Goal: Information Seeking & Learning: Find specific fact

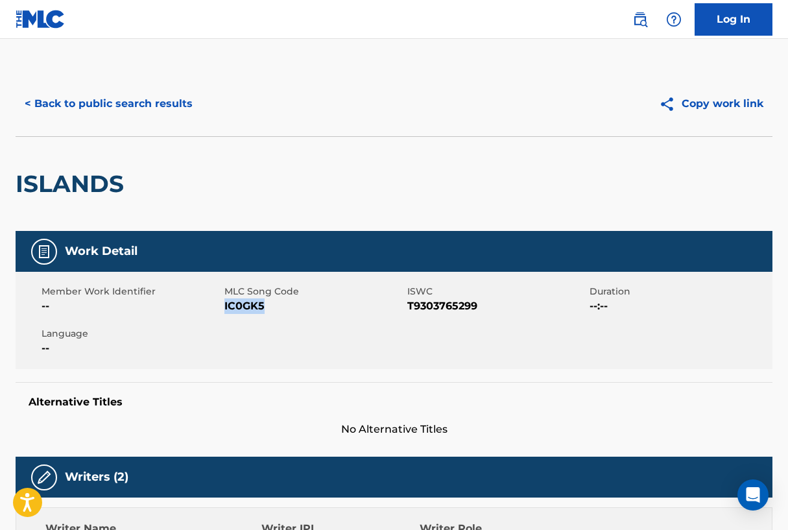
click at [64, 108] on button "< Back to public search results" at bounding box center [109, 104] width 186 height 32
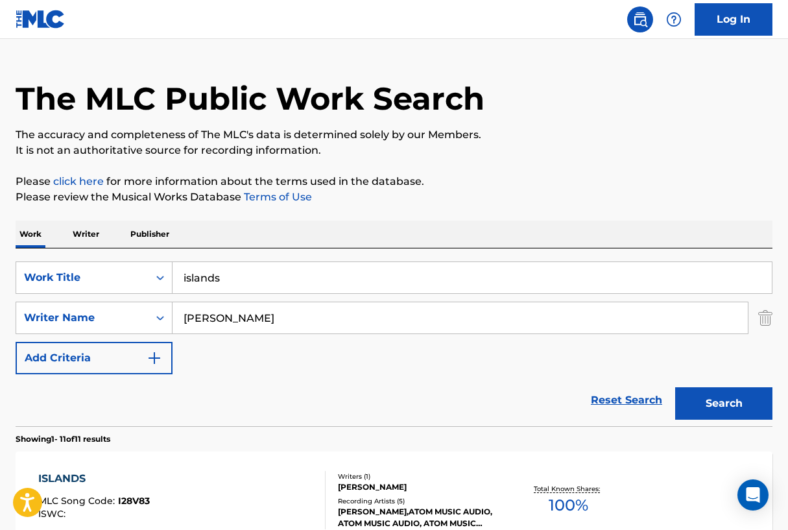
scroll to position [27, 0]
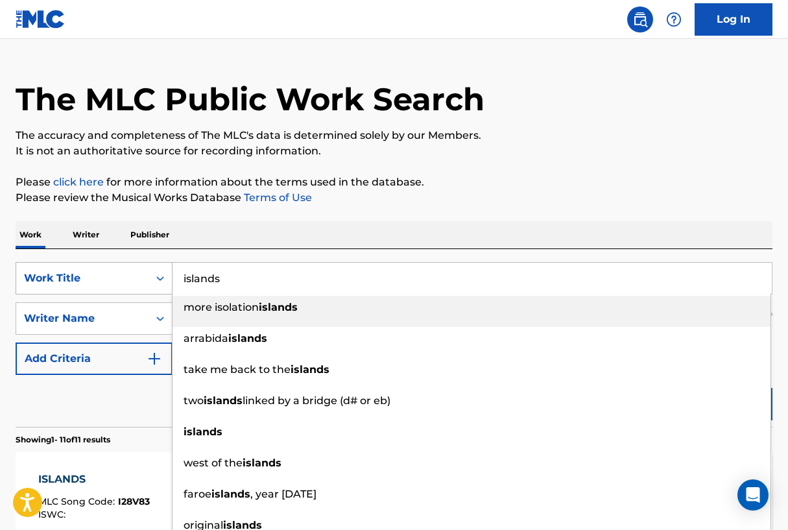
drag, startPoint x: 255, startPoint y: 285, endPoint x: 156, endPoint y: 275, distance: 100.2
click at [156, 275] on div "SearchWithCriteriad16b9960-a114-47d3-9b67-e47614ca9af2 Work Title islands more …" at bounding box center [394, 278] width 756 height 32
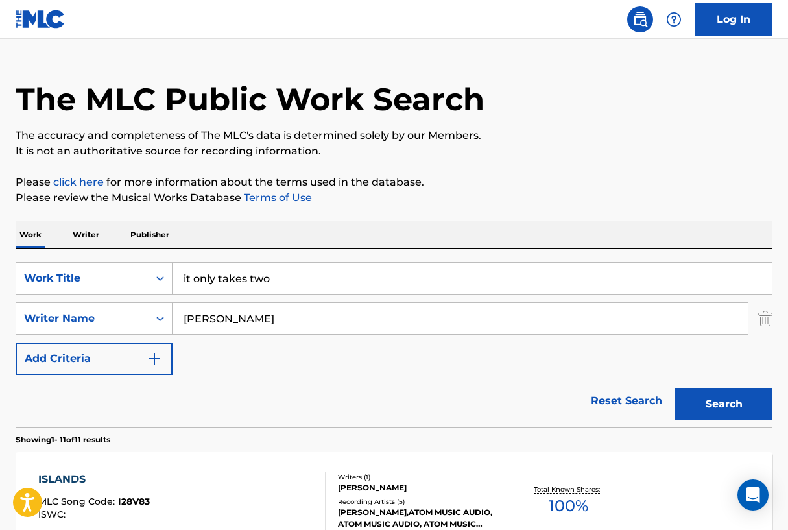
type input "it only takes two"
click at [739, 405] on button "Search" at bounding box center [723, 404] width 97 height 32
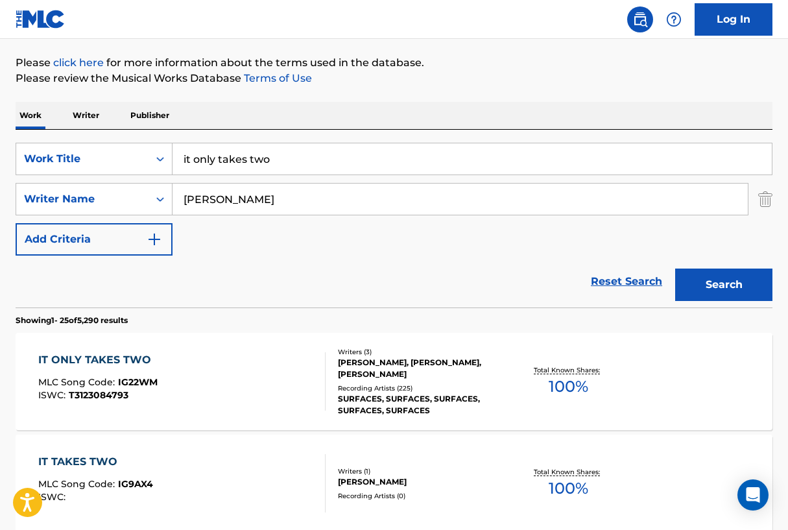
scroll to position [153, 0]
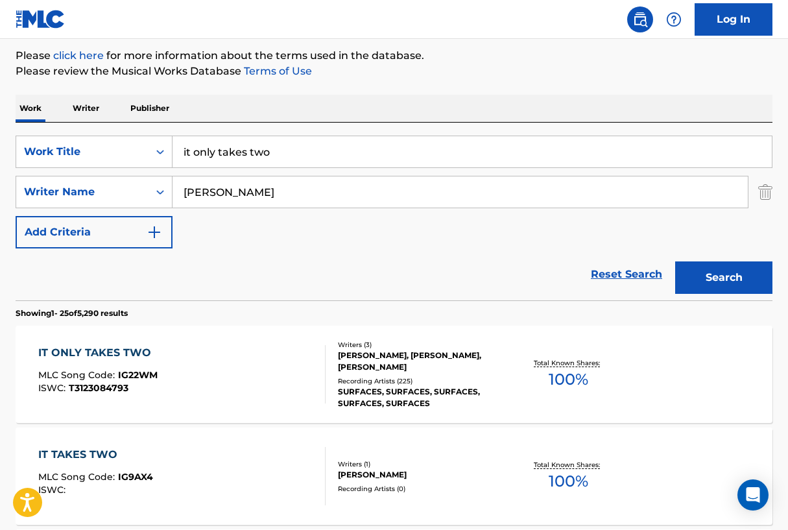
click at [93, 349] on div "IT ONLY TAKES TWO" at bounding box center [97, 353] width 119 height 16
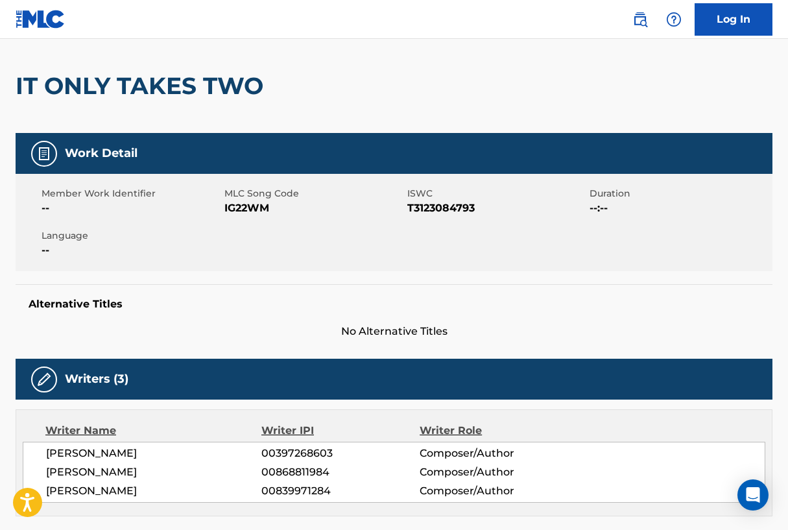
scroll to position [106, 0]
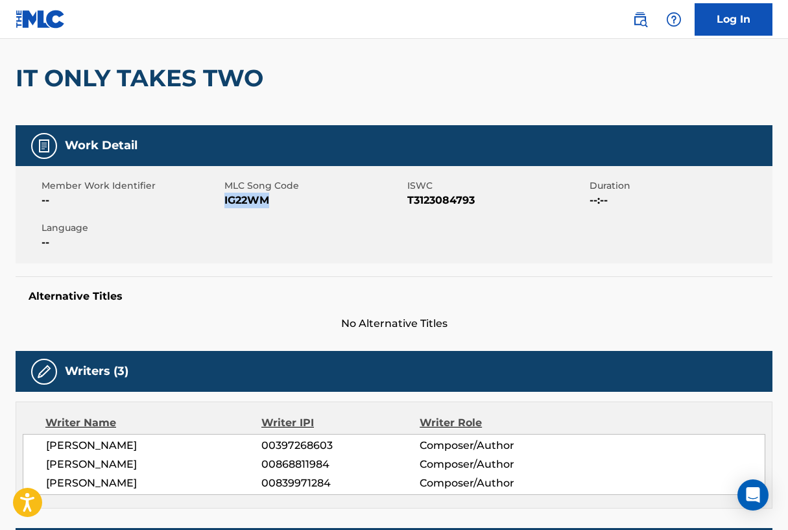
drag, startPoint x: 224, startPoint y: 198, endPoint x: 268, endPoint y: 201, distance: 43.5
click at [268, 201] on span "IG22WM" at bounding box center [314, 201] width 180 height 16
copy span "IG22WM"
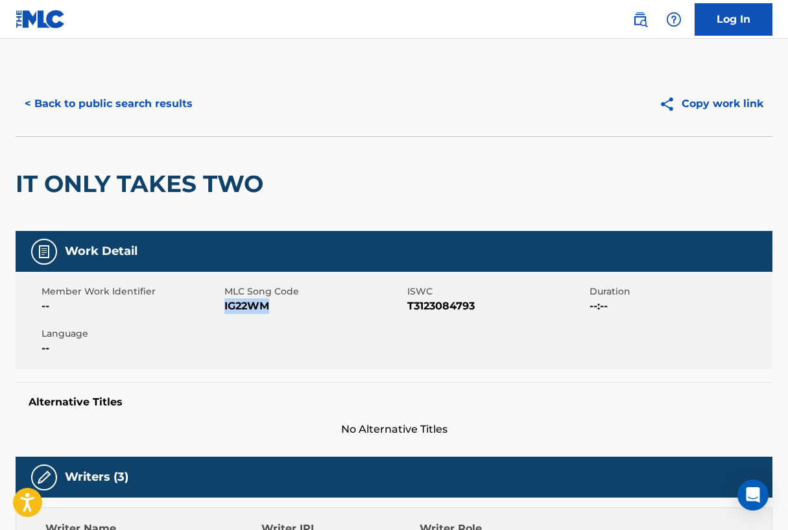
scroll to position [0, 0]
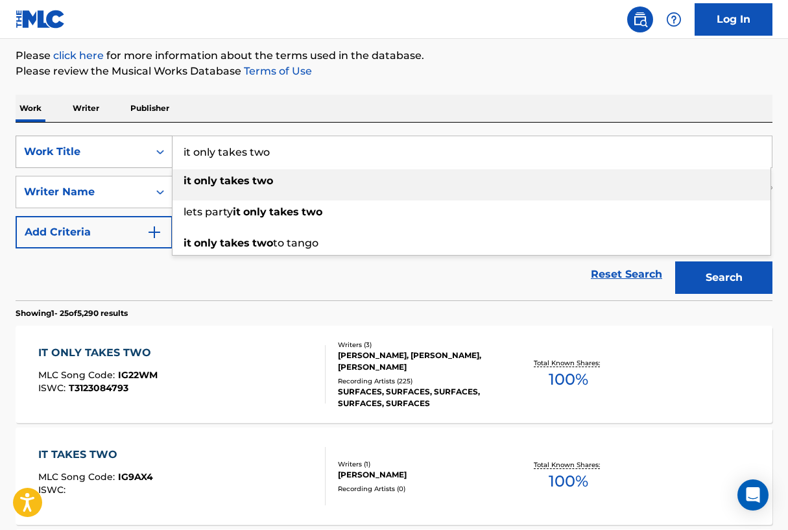
drag, startPoint x: 294, startPoint y: 155, endPoint x: 156, endPoint y: 141, distance: 138.7
click at [156, 141] on div "SearchWithCriteriad16b9960-a114-47d3-9b67-e47614ca9af2 Work Title it only takes…" at bounding box center [394, 151] width 756 height 32
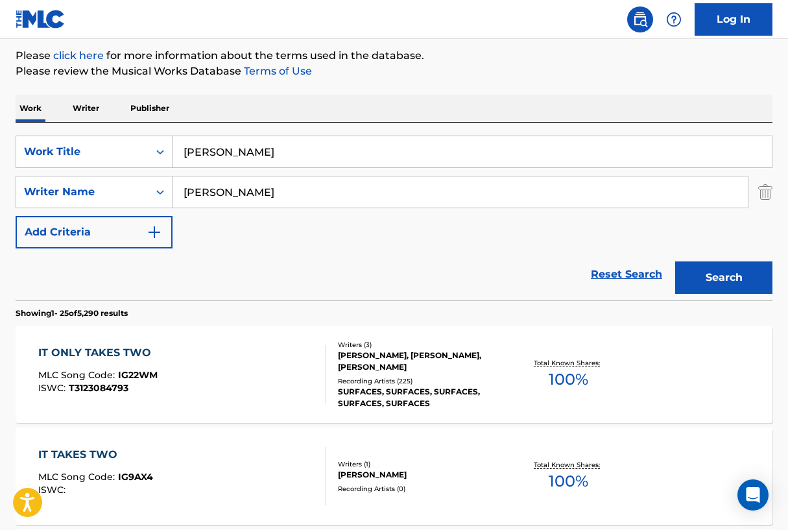
drag, startPoint x: 263, startPoint y: 154, endPoint x: 208, endPoint y: 150, distance: 55.3
click at [208, 150] on input "[PERSON_NAME]" at bounding box center [471, 151] width 599 height 31
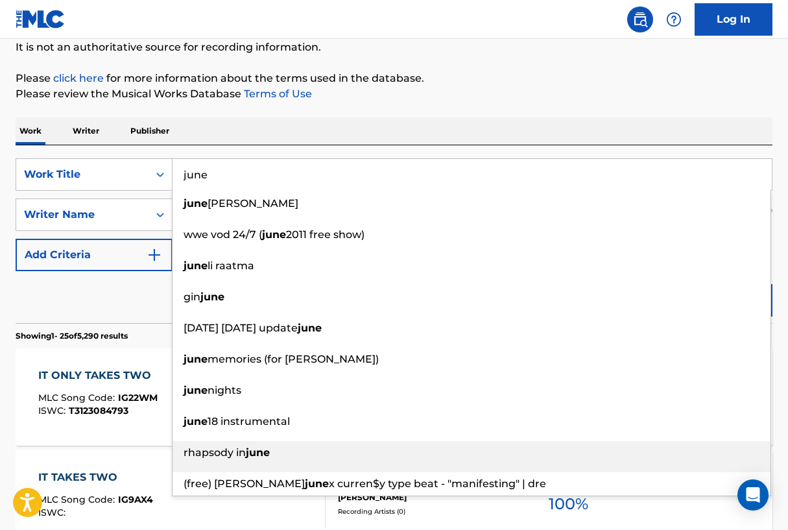
scroll to position [129, 0]
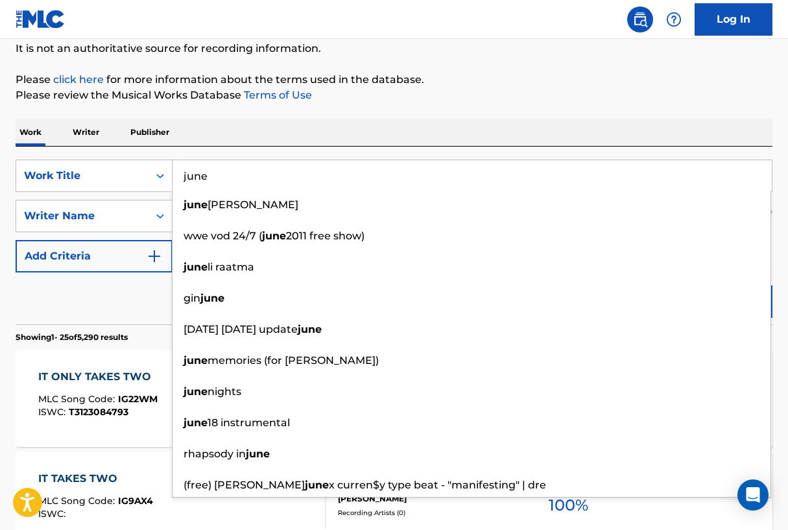
click at [264, 183] on input "june" at bounding box center [471, 175] width 599 height 31
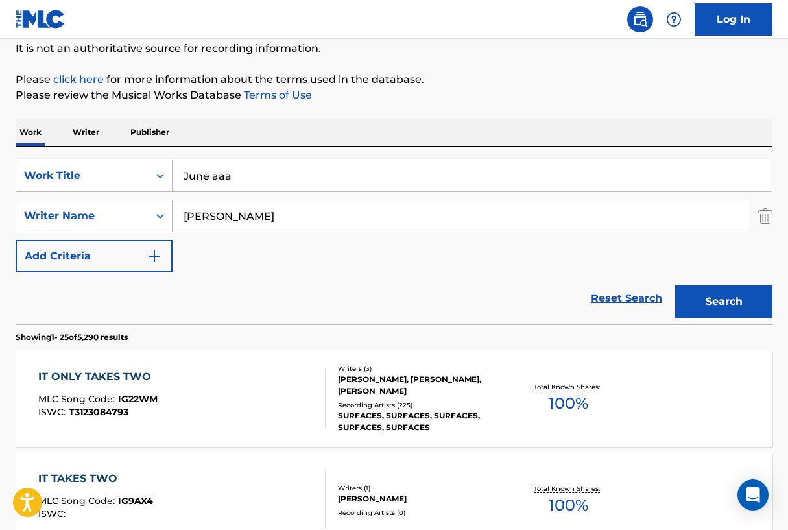
type input "June aaa"
click at [718, 307] on button "Search" at bounding box center [723, 301] width 97 height 32
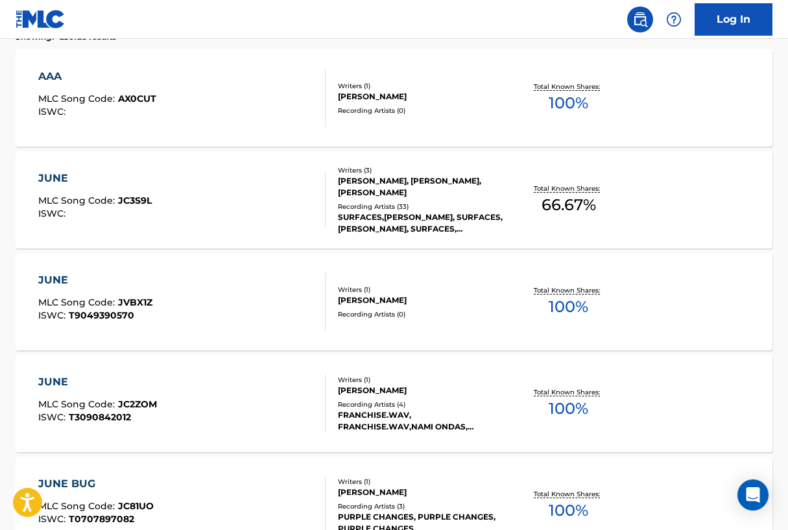
scroll to position [431, 0]
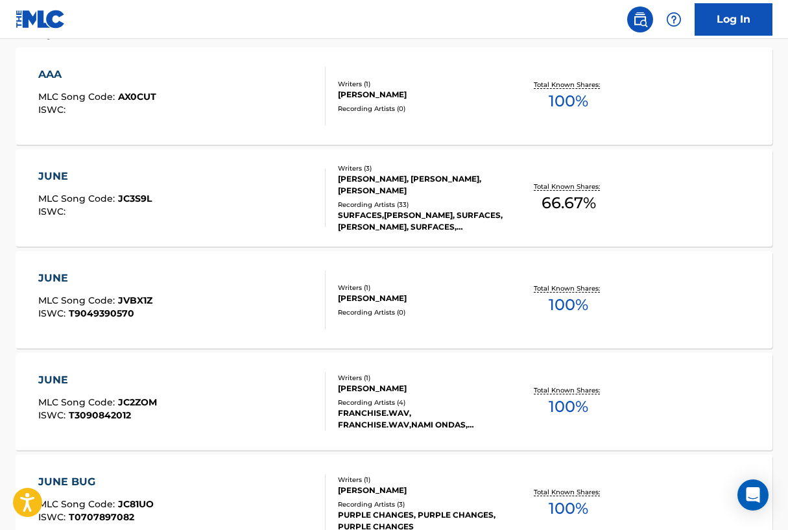
click at [64, 175] on div "JUNE" at bounding box center [94, 177] width 113 height 16
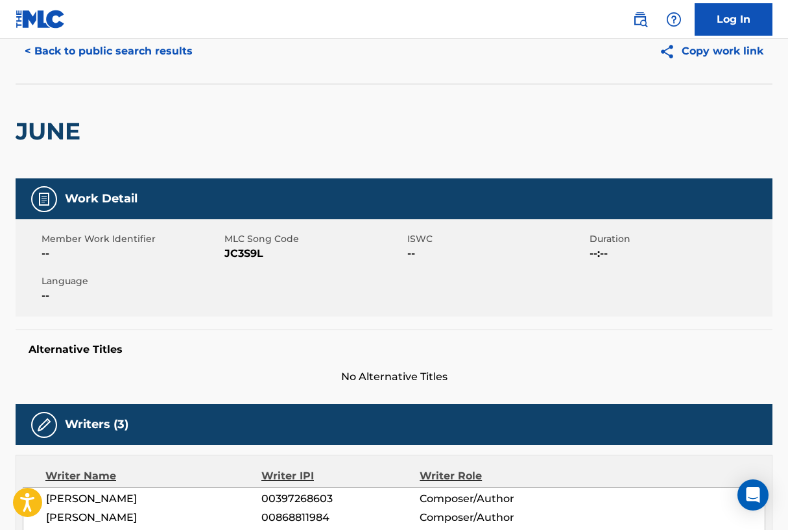
scroll to position [27, 0]
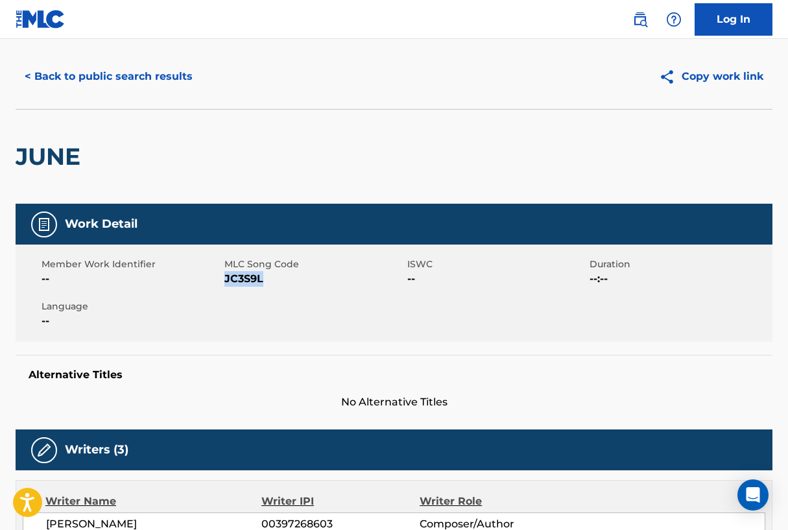
drag, startPoint x: 224, startPoint y: 277, endPoint x: 263, endPoint y: 281, distance: 39.1
click at [263, 281] on span "JC3S9L" at bounding box center [314, 279] width 180 height 16
copy span "JC3S9L"
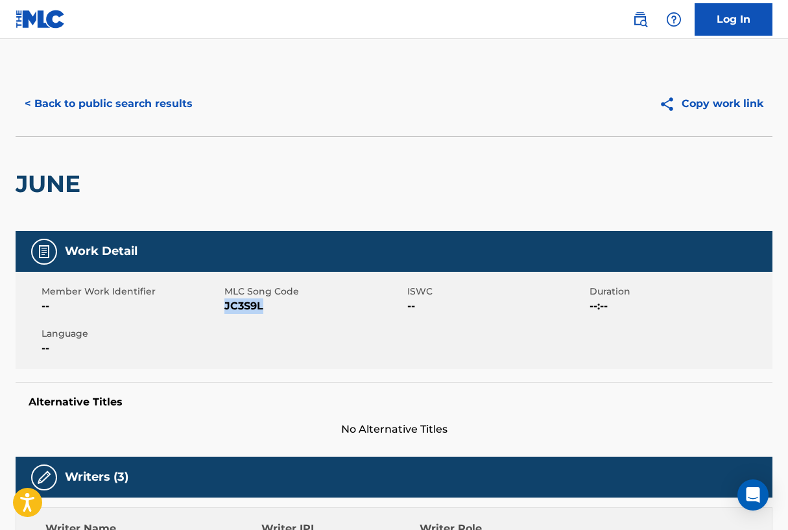
scroll to position [0, 0]
click at [86, 110] on button "< Back to public search results" at bounding box center [109, 104] width 186 height 32
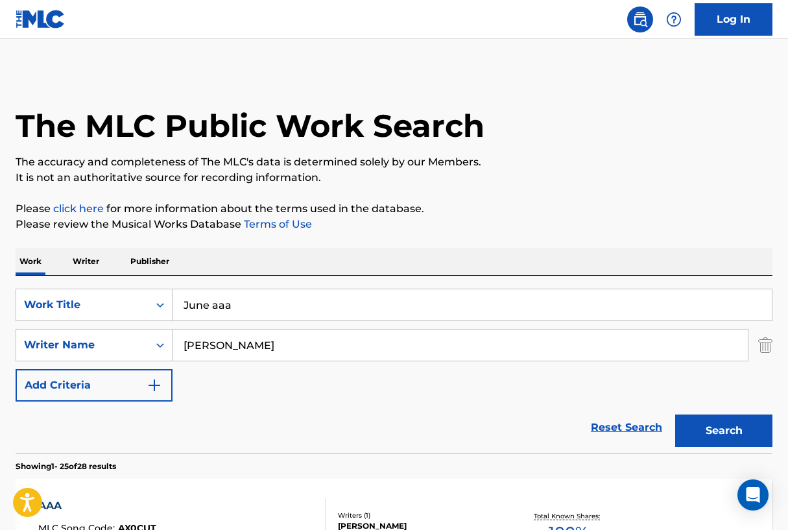
scroll to position [431, 0]
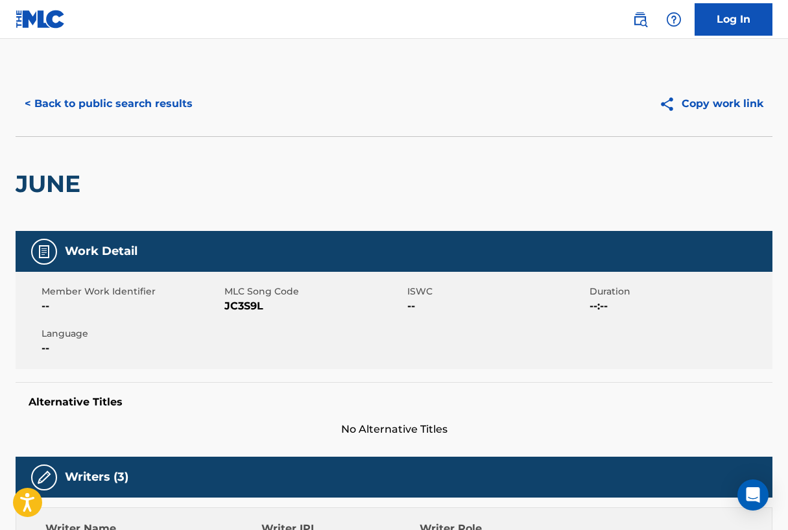
click at [156, 110] on button "< Back to public search results" at bounding box center [109, 104] width 186 height 32
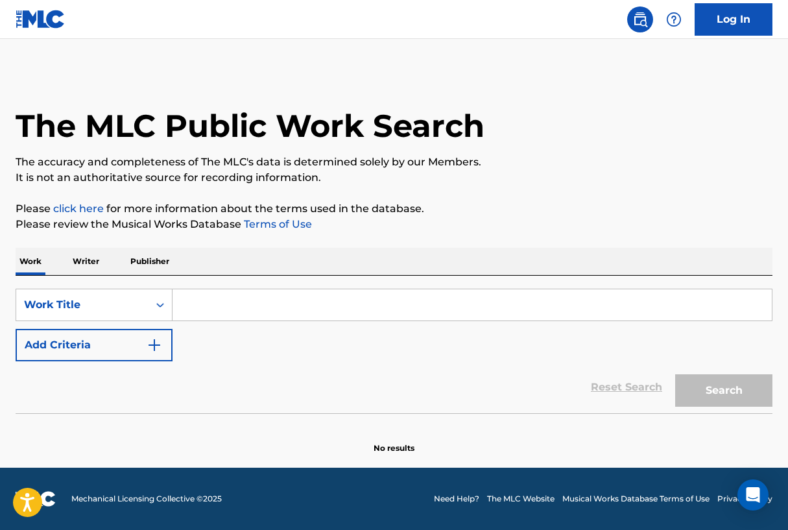
click at [223, 297] on input "Search Form" at bounding box center [471, 304] width 599 height 31
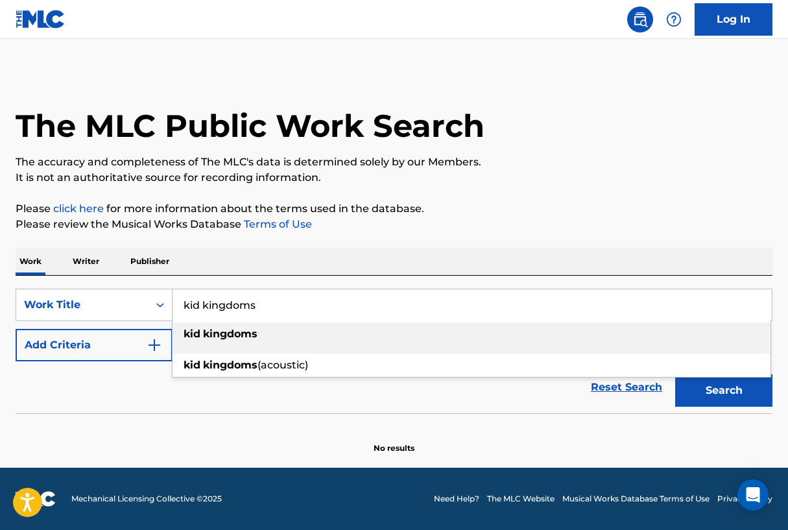
type input "kid kingdoms"
click at [237, 333] on strong "kingdoms" at bounding box center [230, 333] width 54 height 12
click at [711, 388] on button "Search" at bounding box center [723, 390] width 97 height 32
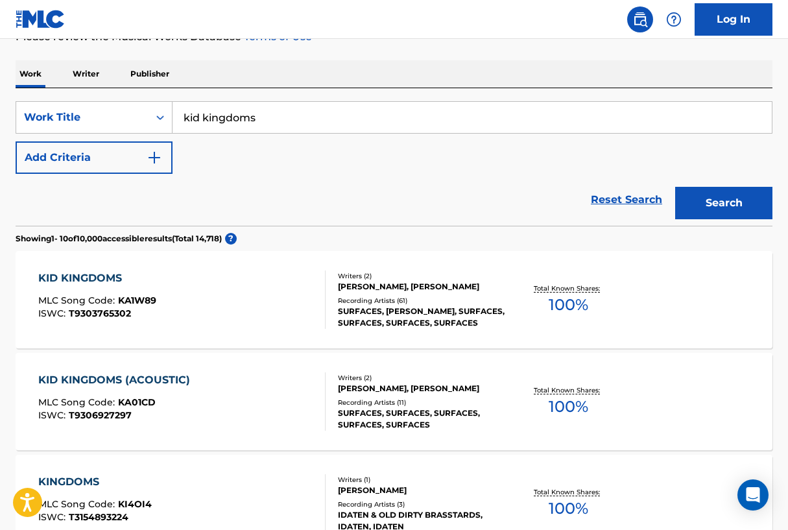
scroll to position [164, 0]
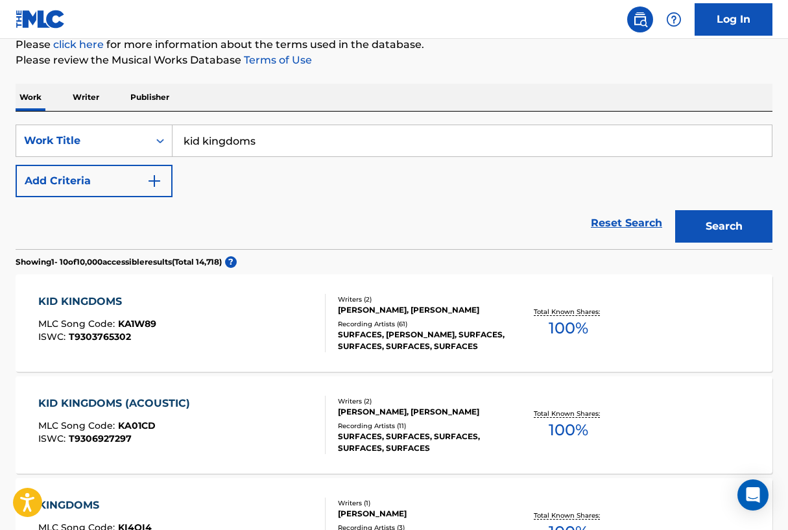
click at [89, 301] on div "KID KINGDOMS" at bounding box center [97, 302] width 118 height 16
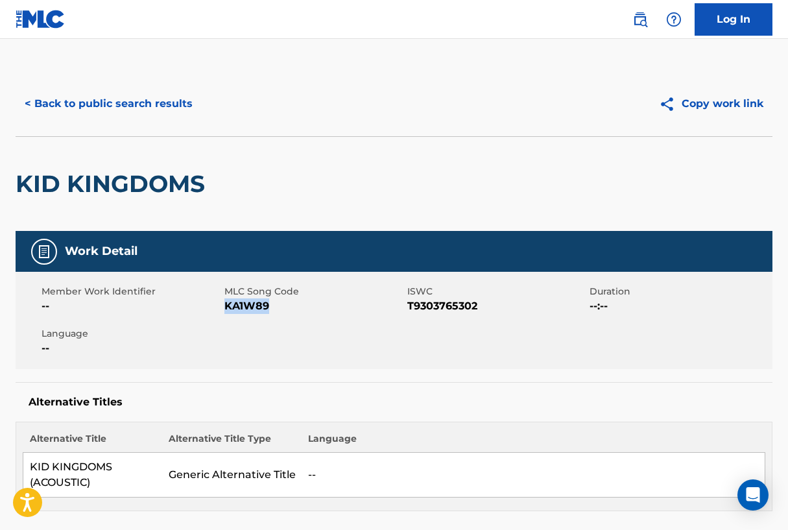
drag, startPoint x: 271, startPoint y: 307, endPoint x: 227, endPoint y: 311, distance: 44.3
click at [227, 311] on span "KA1W89" at bounding box center [314, 306] width 180 height 16
copy span "KA1W89"
click at [166, 115] on button "< Back to public search results" at bounding box center [109, 104] width 186 height 32
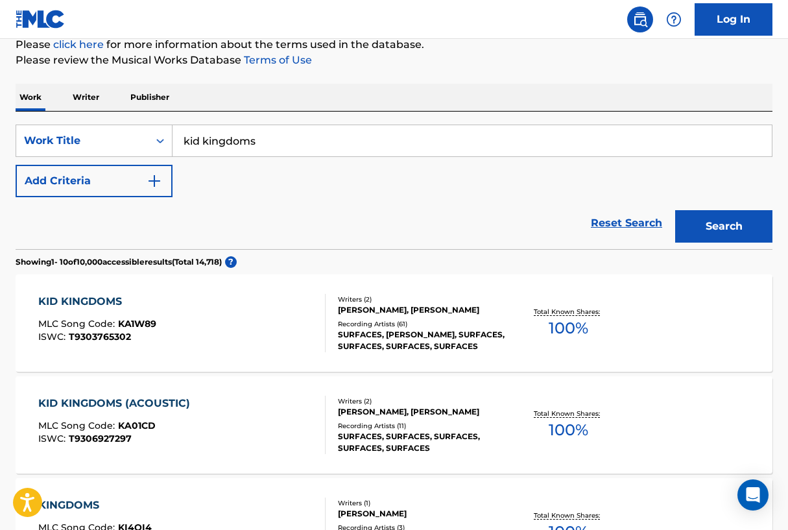
drag, startPoint x: 151, startPoint y: 428, endPoint x: 126, endPoint y: 428, distance: 25.3
click at [126, 428] on span "KA01CD" at bounding box center [137, 425] width 38 height 12
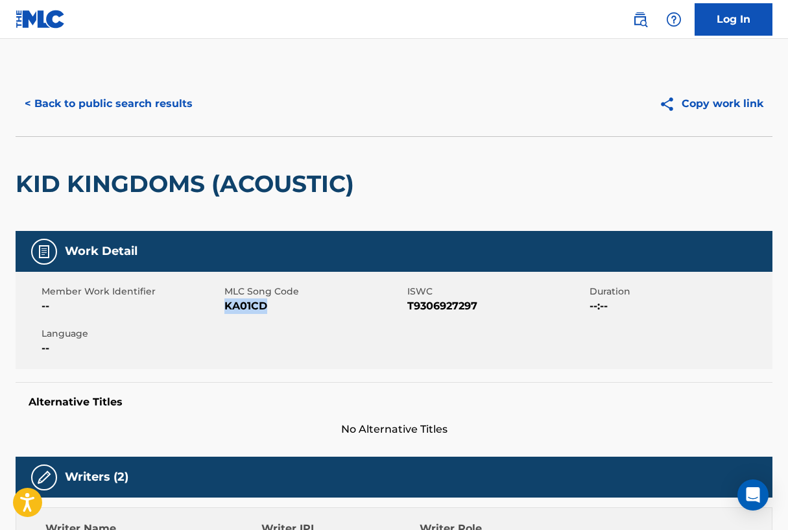
drag, startPoint x: 264, startPoint y: 305, endPoint x: 226, endPoint y: 309, distance: 38.5
click at [226, 309] on span "KA01CD" at bounding box center [314, 306] width 180 height 16
copy span "KA01CD"
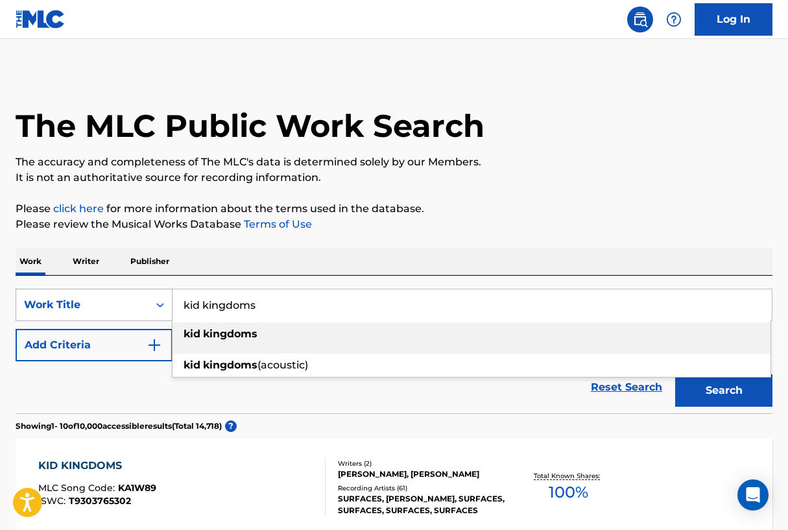
drag, startPoint x: 263, startPoint y: 309, endPoint x: 154, endPoint y: 309, distance: 108.9
click at [154, 309] on div "SearchWithCriteria10a20a22-1df2-4a88-b3f7-984e49087a0d Work Title kid kingdoms …" at bounding box center [394, 304] width 756 height 32
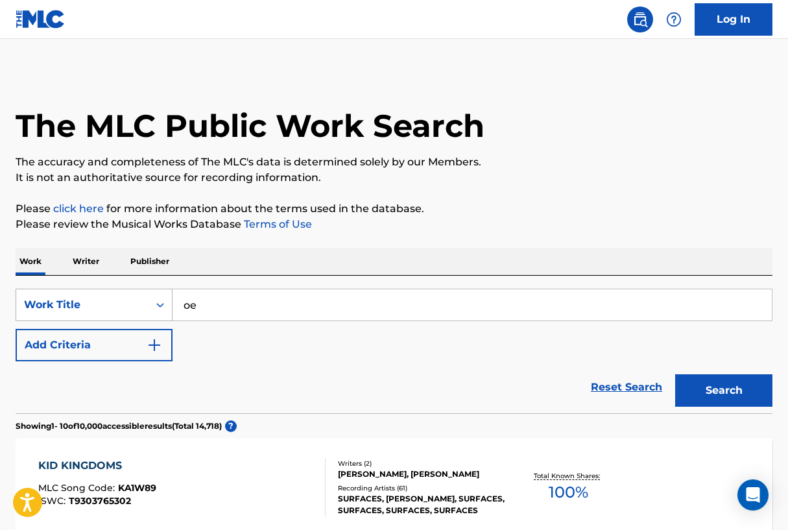
type input "o"
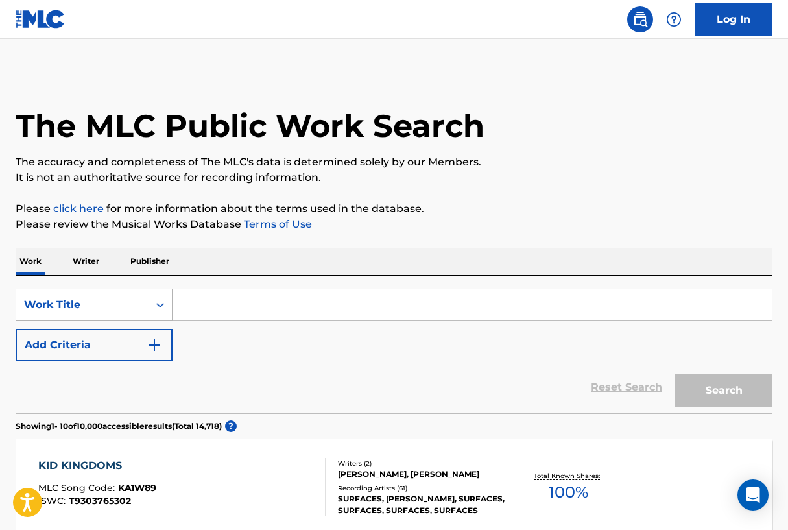
type input "o"
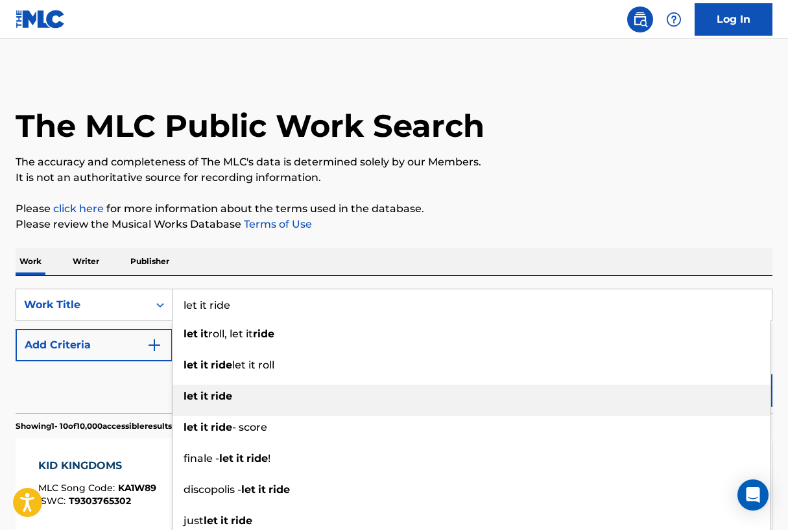
type input "let it ride"
click at [198, 403] on div "let it ride" at bounding box center [471, 395] width 598 height 23
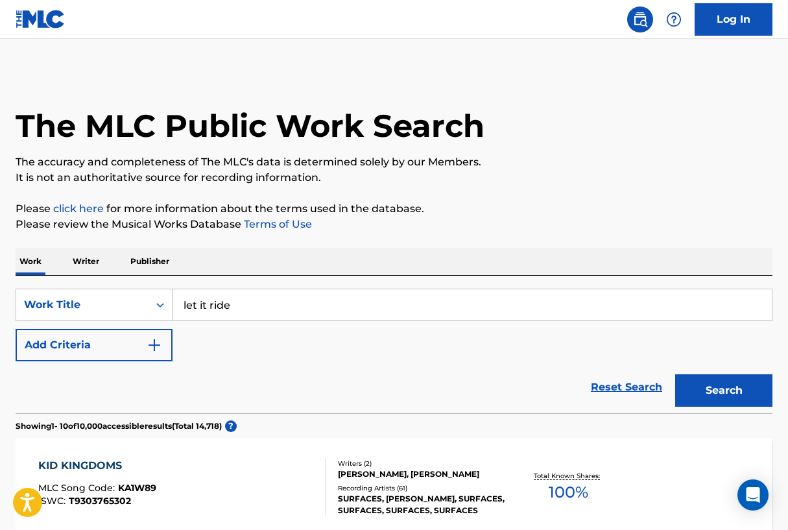
click at [746, 395] on button "Search" at bounding box center [723, 390] width 97 height 32
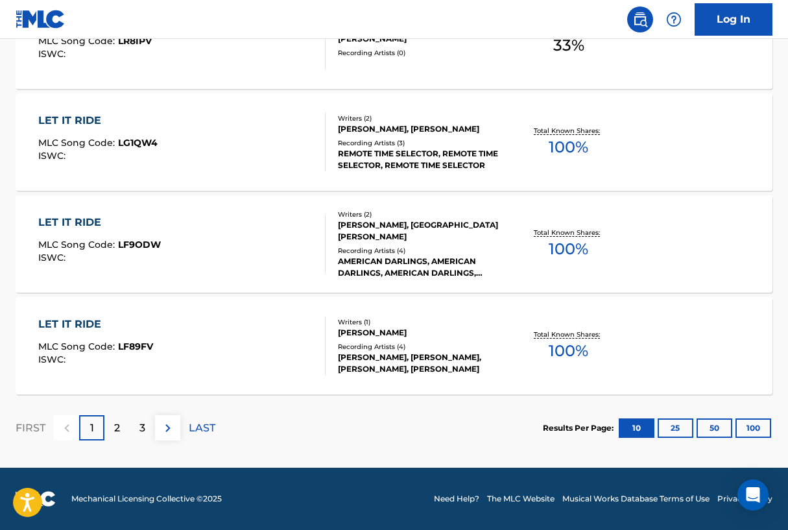
scroll to position [1057, 0]
click at [113, 431] on div "2" at bounding box center [116, 427] width 25 height 25
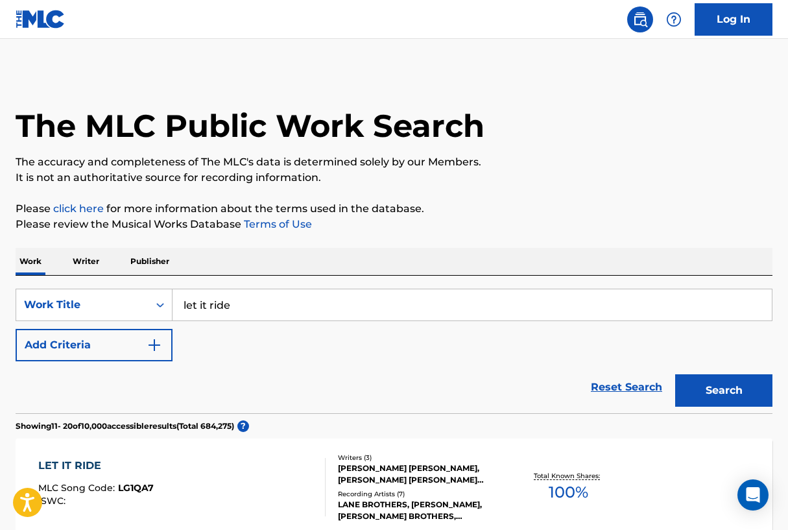
scroll to position [0, 0]
click at [136, 342] on button "Add Criteria" at bounding box center [94, 345] width 157 height 32
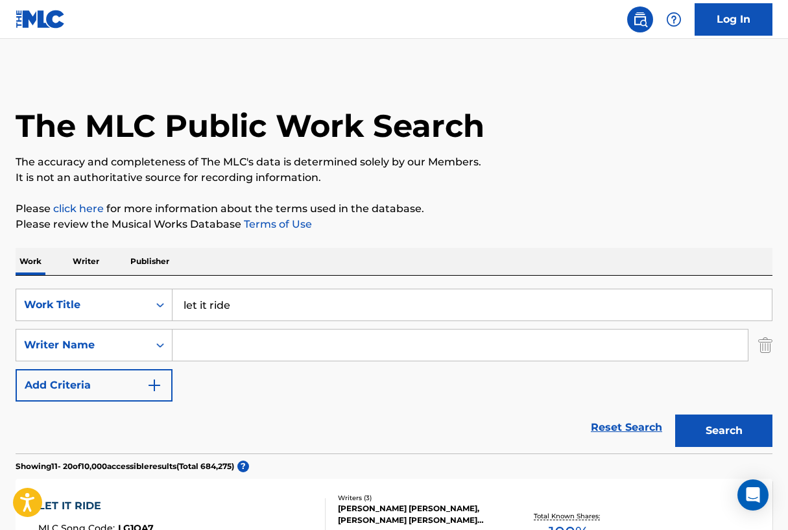
click at [225, 342] on input "Search Form" at bounding box center [459, 344] width 575 height 31
type input "p"
type input "[PERSON_NAME]"
click at [723, 430] on button "Search" at bounding box center [723, 430] width 97 height 32
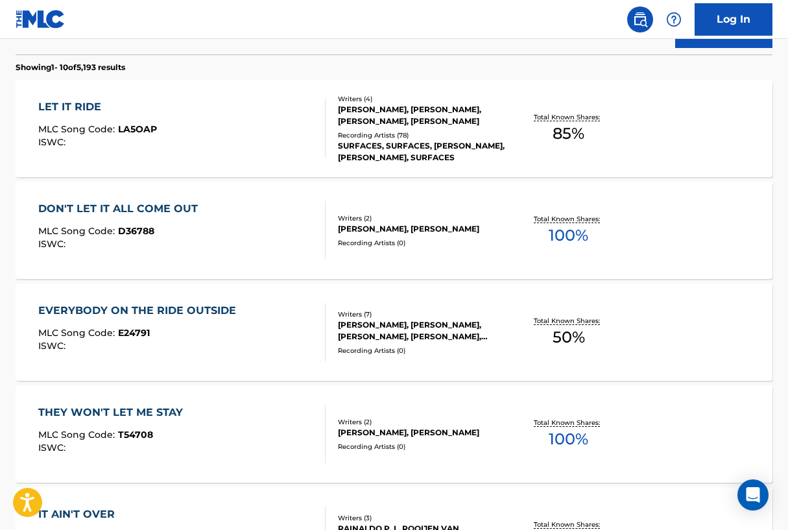
scroll to position [397, 0]
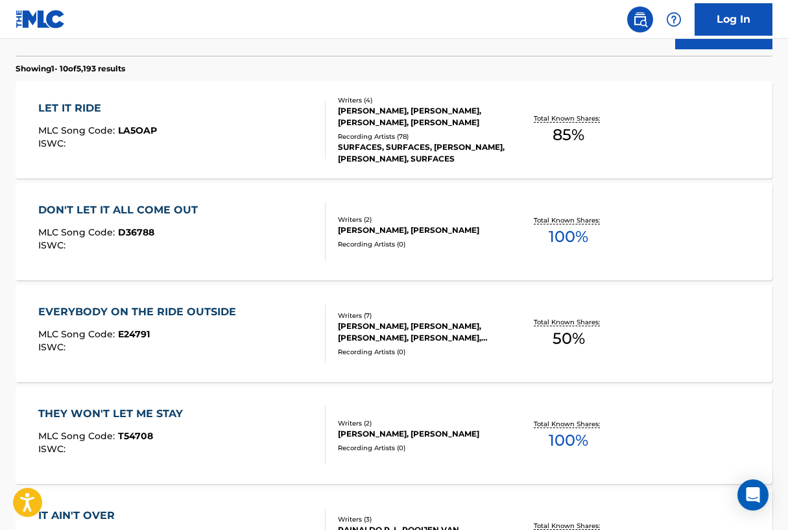
click at [91, 108] on div "LET IT RIDE" at bounding box center [97, 108] width 119 height 16
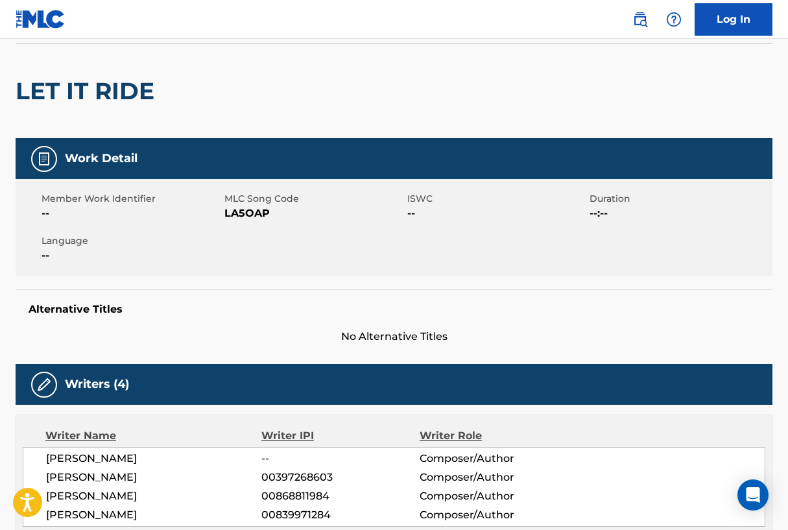
scroll to position [66, 0]
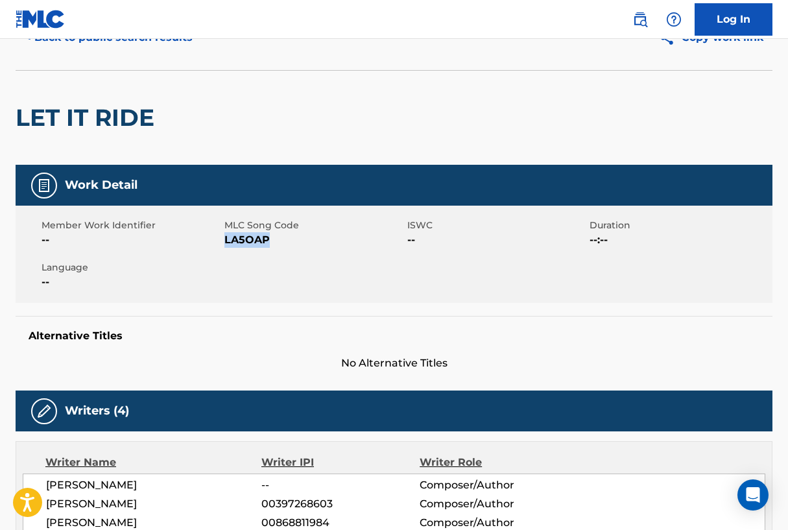
drag, startPoint x: 270, startPoint y: 239, endPoint x: 227, endPoint y: 240, distance: 43.4
click at [227, 240] on span "LA5OAP" at bounding box center [314, 240] width 180 height 16
copy span "LA5OAP"
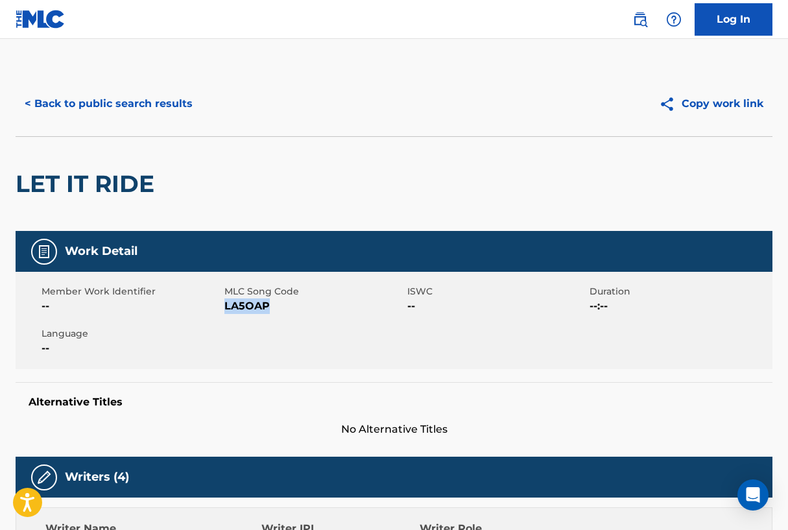
scroll to position [0, 0]
click at [174, 101] on button "< Back to public search results" at bounding box center [109, 104] width 186 height 32
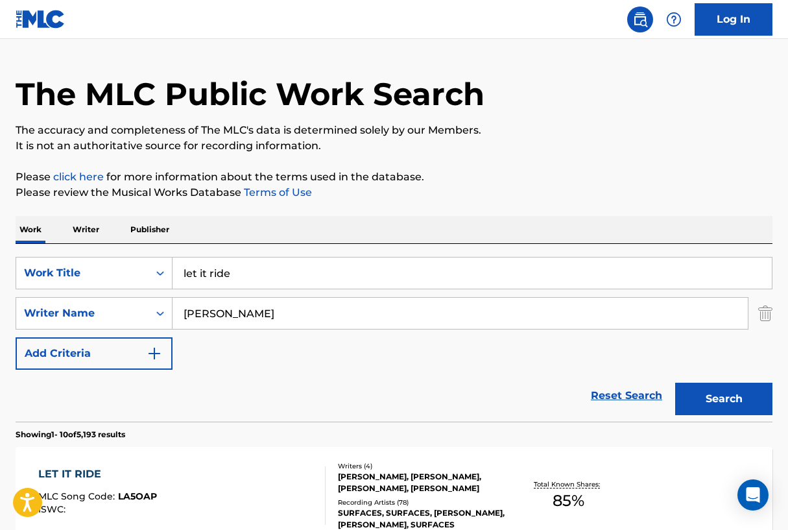
scroll to position [21, 0]
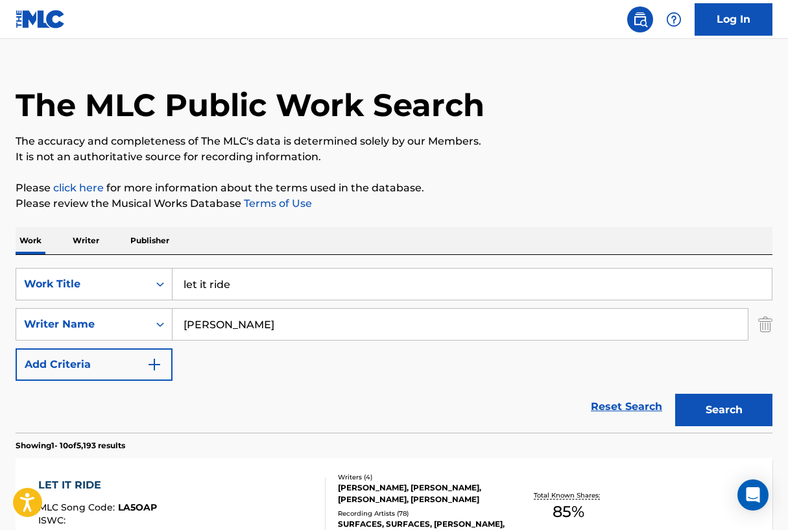
click at [84, 493] on div "LET IT RIDE MLC Song Code : LA5OAP ISWC :" at bounding box center [97, 506] width 119 height 58
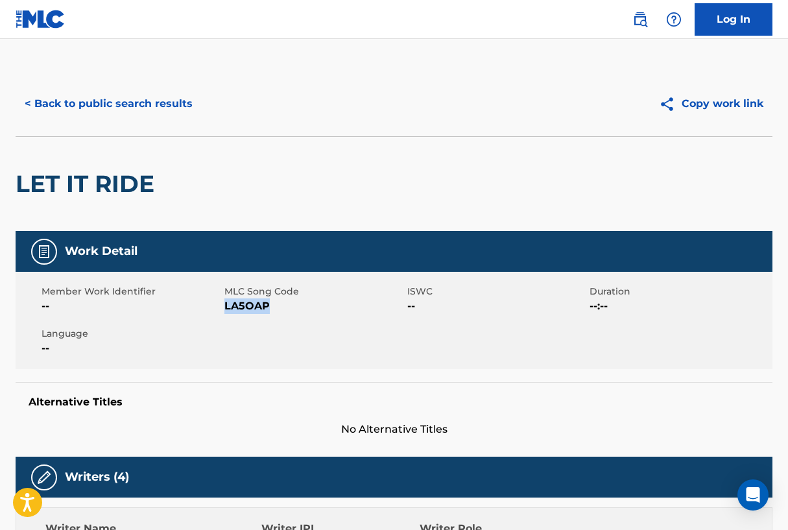
drag, startPoint x: 226, startPoint y: 307, endPoint x: 267, endPoint y: 308, distance: 40.8
click at [267, 308] on span "LA5OAP" at bounding box center [314, 306] width 180 height 16
copy span "LA5OAP"
click at [100, 108] on button "< Back to public search results" at bounding box center [109, 104] width 186 height 32
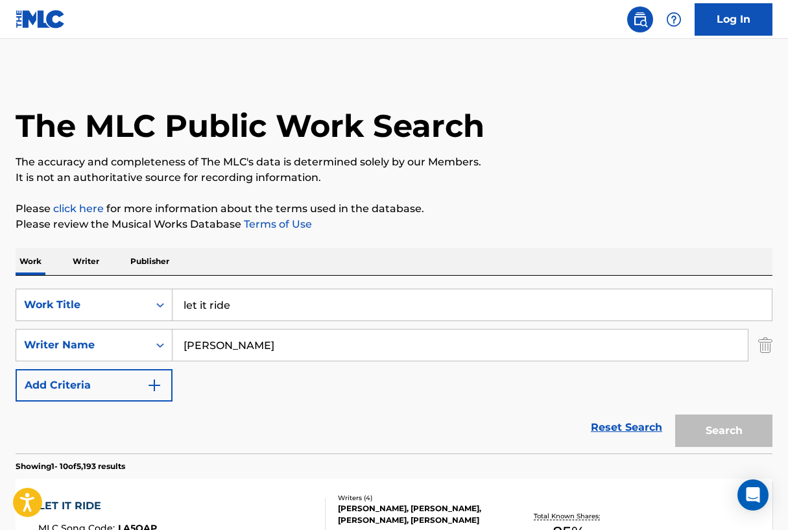
scroll to position [21, 0]
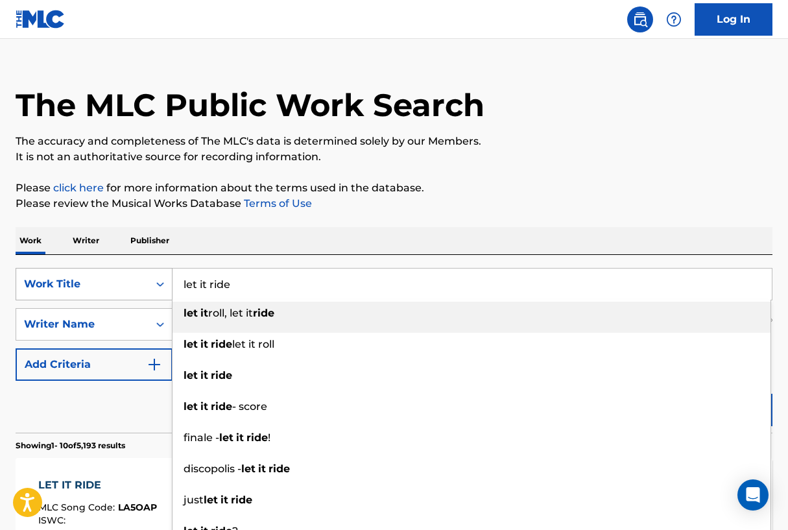
drag, startPoint x: 262, startPoint y: 290, endPoint x: 87, endPoint y: 287, distance: 175.0
click at [87, 287] on div "SearchWithCriteria10a20a22-1df2-4a88-b3f7-984e49087a0d Work Title let it ride l…" at bounding box center [394, 284] width 756 height 32
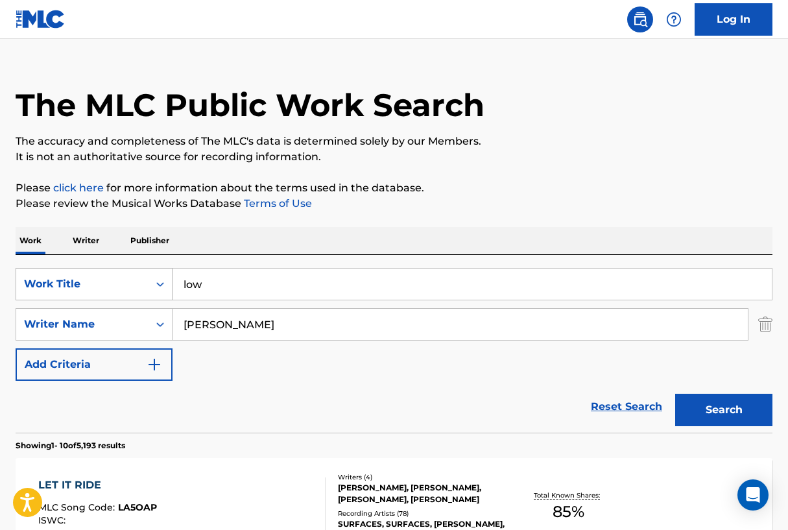
type input "swing low sweet chariot"
click at [318, 312] on input "[PERSON_NAME]" at bounding box center [459, 324] width 575 height 31
drag, startPoint x: 337, startPoint y: 283, endPoint x: 117, endPoint y: 279, distance: 220.4
click at [117, 279] on div "SearchWithCriteria10a20a22-1df2-4a88-b3f7-984e49087a0d Work Title swing low swe…" at bounding box center [394, 284] width 756 height 32
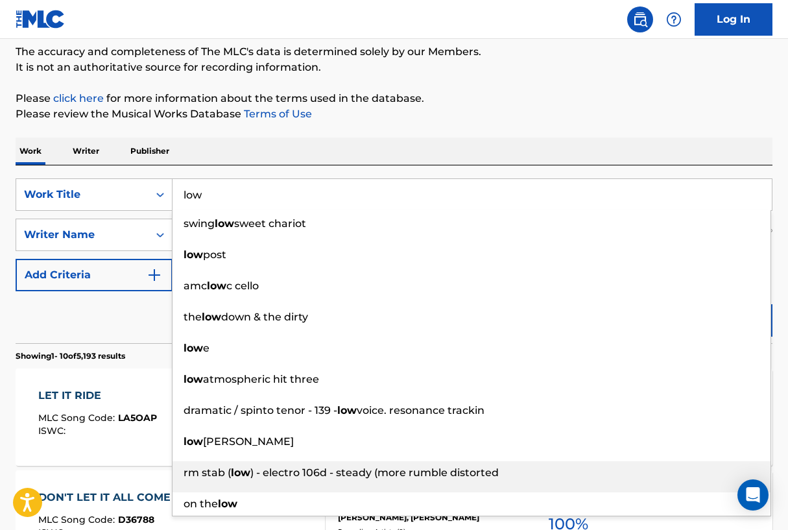
scroll to position [102, 0]
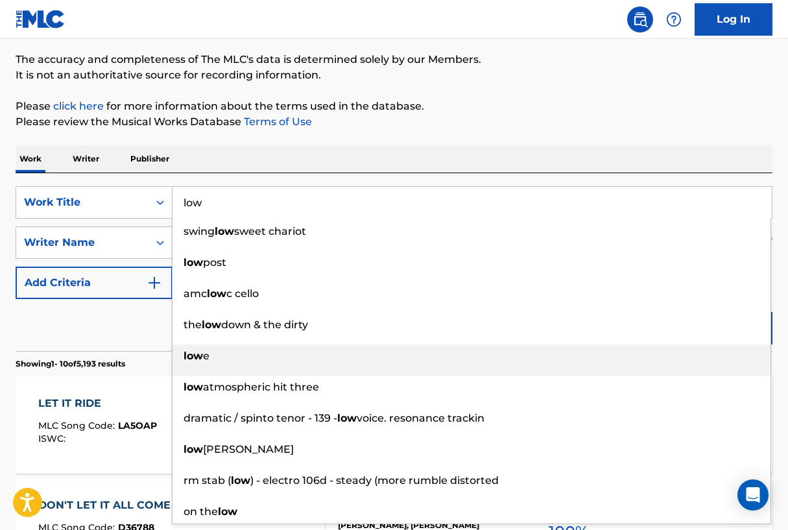
click at [224, 362] on div "low e" at bounding box center [471, 355] width 598 height 23
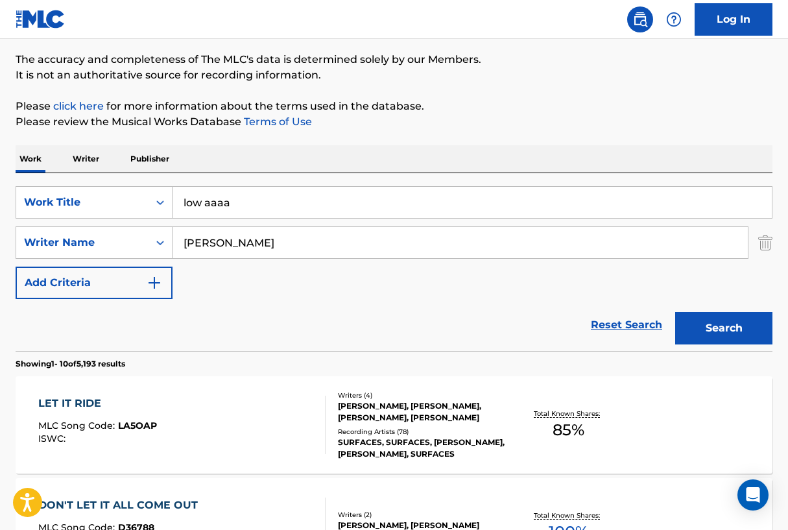
type input "low aaaa"
click at [723, 341] on button "Search" at bounding box center [723, 328] width 97 height 32
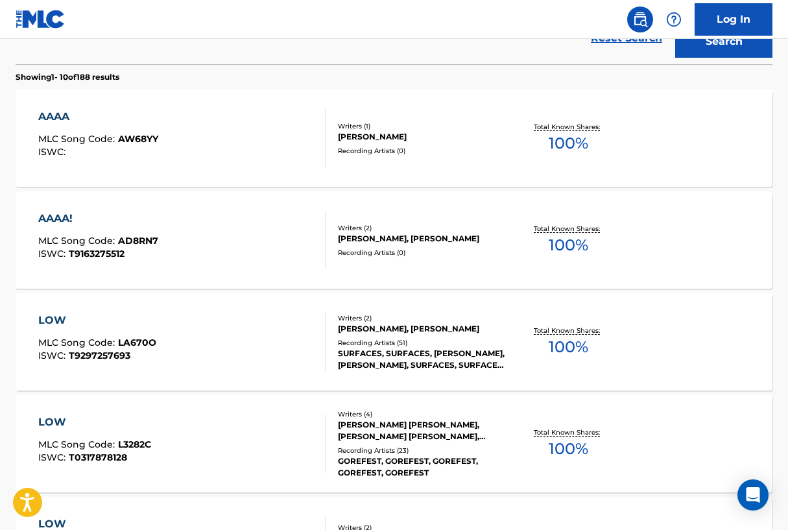
scroll to position [390, 0]
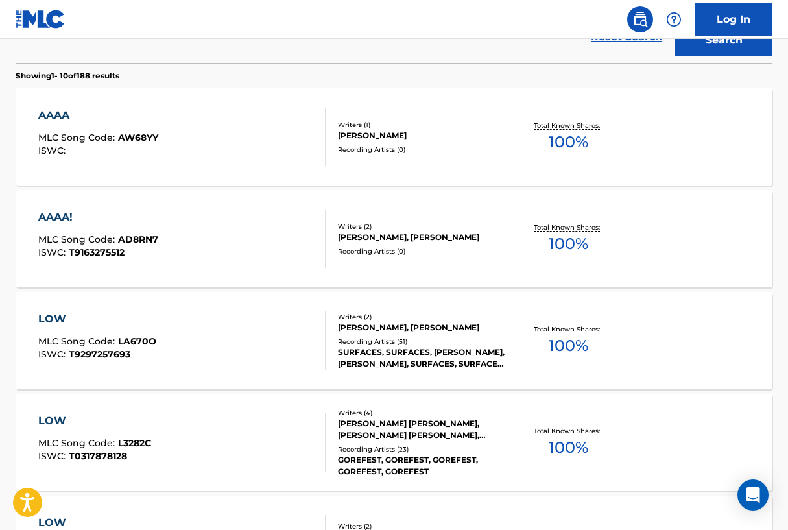
click at [60, 319] on div "LOW" at bounding box center [97, 319] width 118 height 16
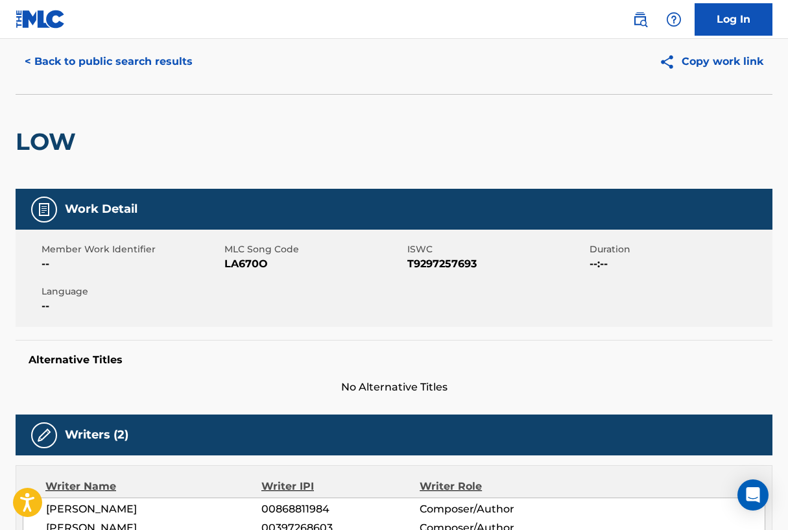
scroll to position [46, 0]
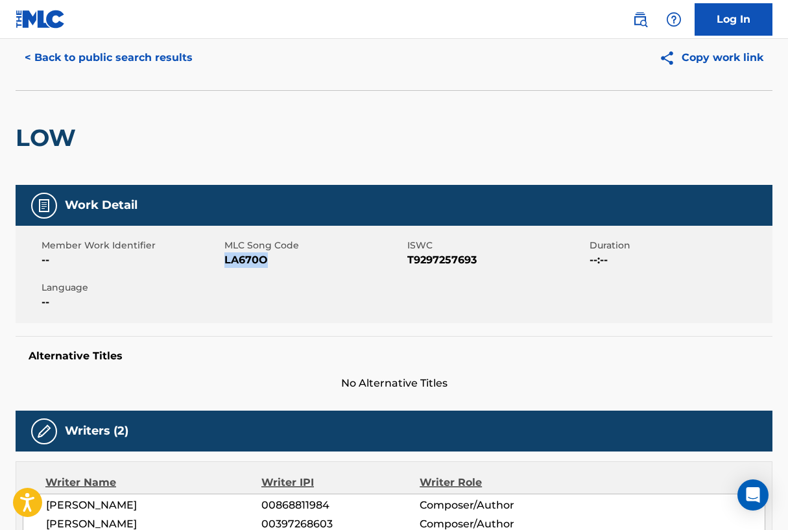
drag, startPoint x: 226, startPoint y: 258, endPoint x: 266, endPoint y: 259, distance: 40.2
click at [267, 259] on span "LA670O" at bounding box center [314, 260] width 180 height 16
copy span "LA670O"
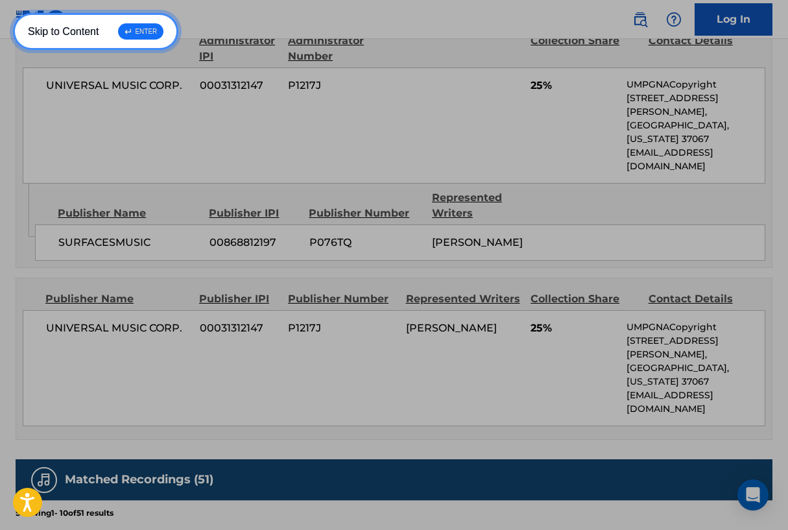
scroll to position [819, 0]
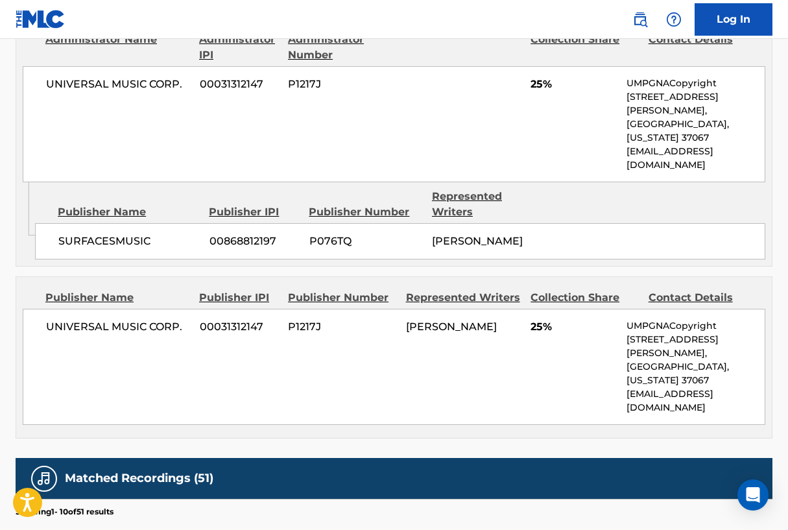
click at [320, 319] on span "P1217J" at bounding box center [342, 327] width 108 height 16
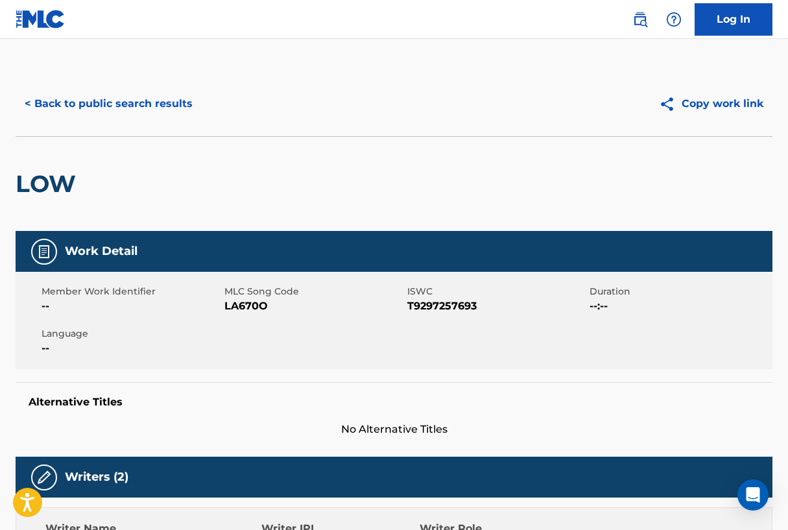
scroll to position [0, 0]
click at [138, 98] on button "< Back to public search results" at bounding box center [109, 104] width 186 height 32
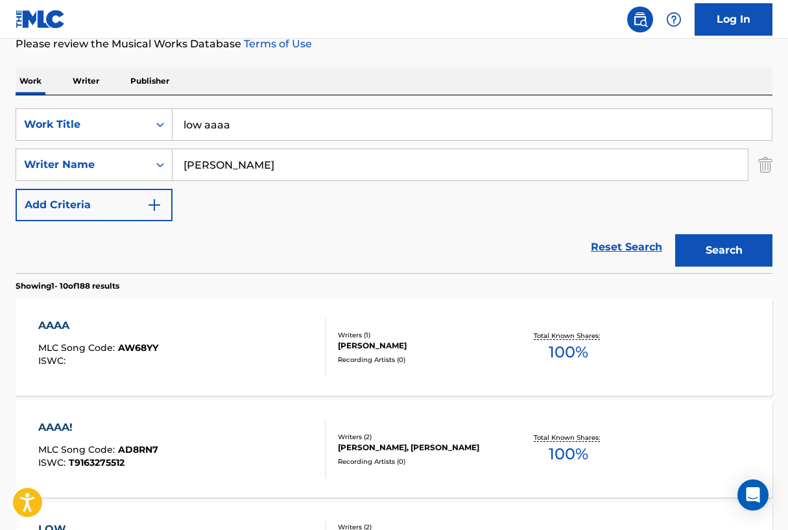
scroll to position [177, 0]
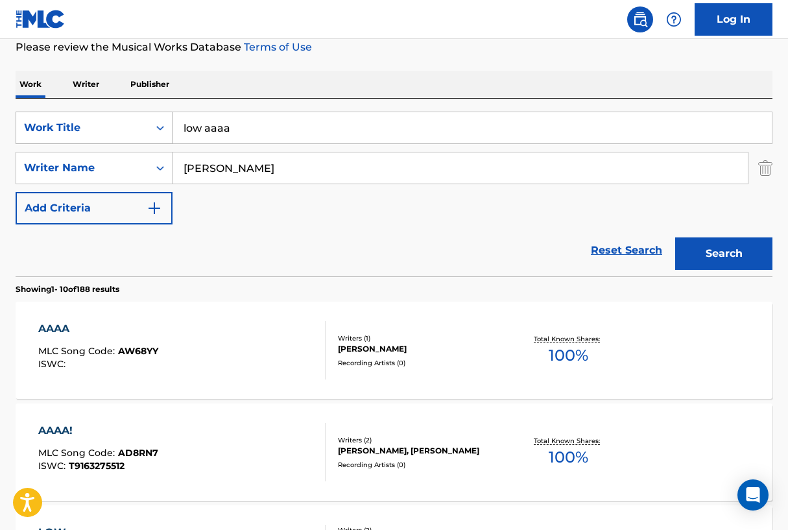
drag, startPoint x: 327, startPoint y: 139, endPoint x: 111, endPoint y: 127, distance: 215.5
click at [111, 127] on div "SearchWithCriteria10a20a22-1df2-4a88-b3f7-984e49087a0d Work Title low aaaa" at bounding box center [394, 127] width 756 height 32
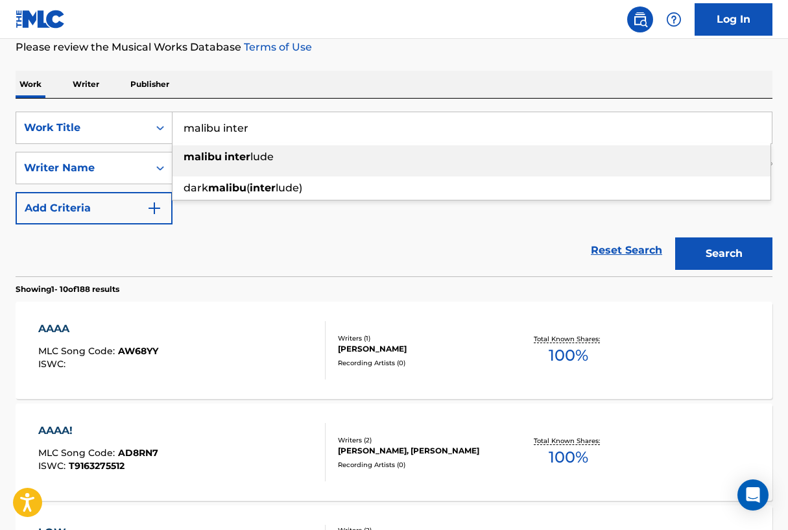
click at [225, 159] on strong "inter" at bounding box center [237, 156] width 26 height 12
type input "malibu interlude"
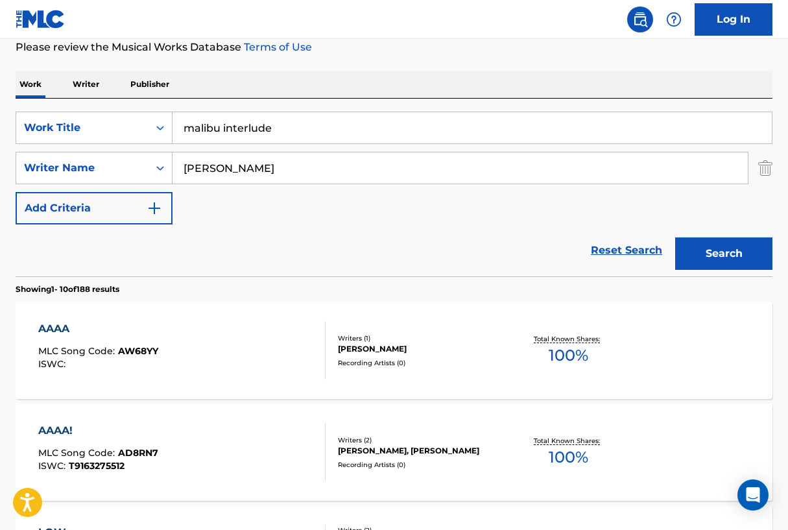
click at [734, 261] on button "Search" at bounding box center [723, 253] width 97 height 32
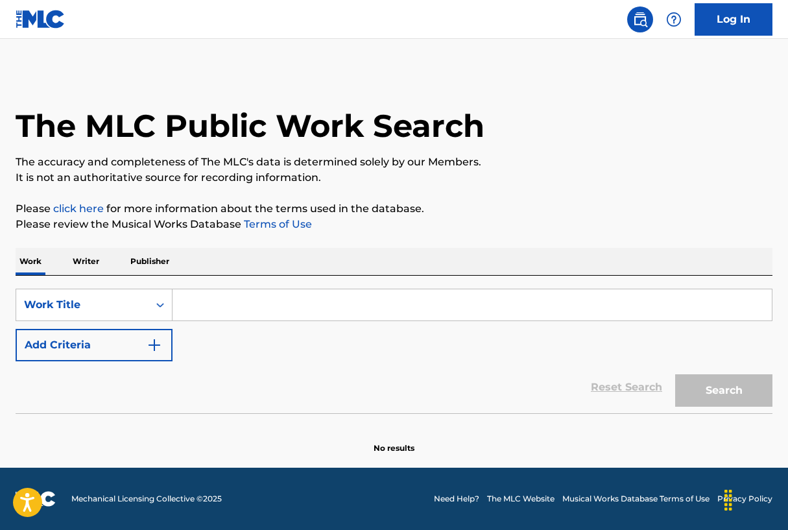
click at [211, 314] on input "Search Form" at bounding box center [471, 304] width 599 height 31
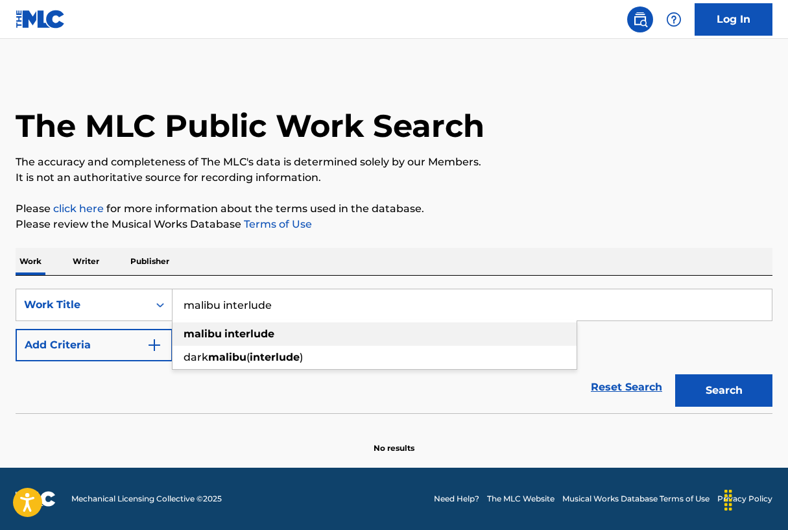
type input "malibu interlude"
click at [309, 337] on div "malibu interlude" at bounding box center [374, 333] width 404 height 23
click at [148, 345] on img "Search Form" at bounding box center [154, 345] width 16 height 16
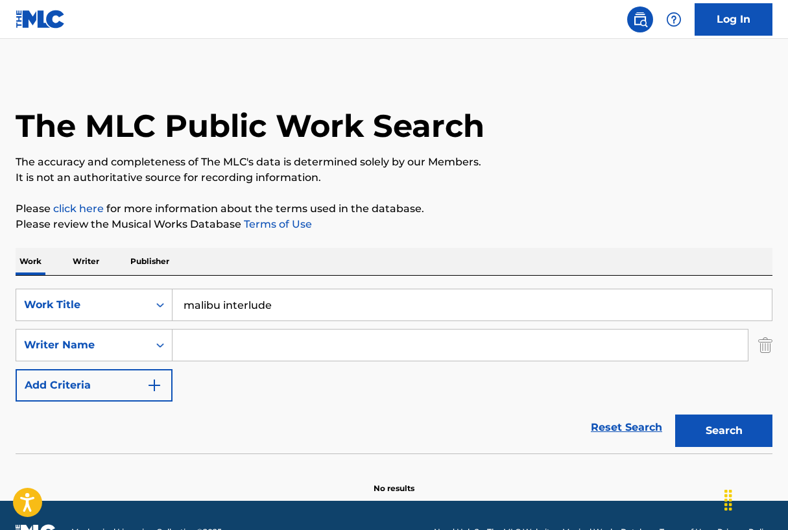
click at [213, 358] on input "Search Form" at bounding box center [459, 344] width 575 height 31
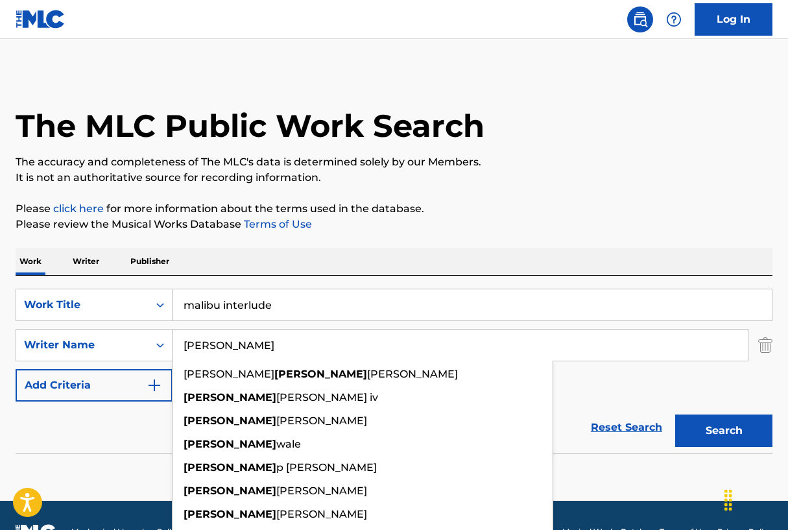
type input "[PERSON_NAME]"
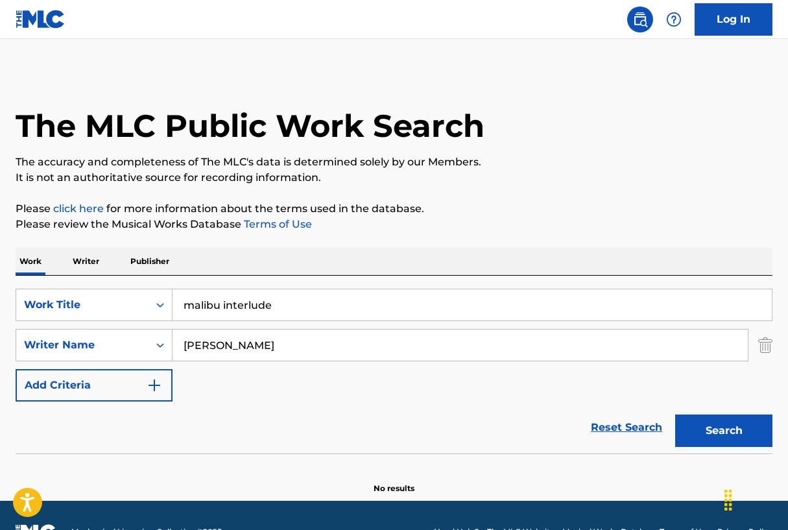
click at [740, 435] on button "Search" at bounding box center [723, 430] width 97 height 32
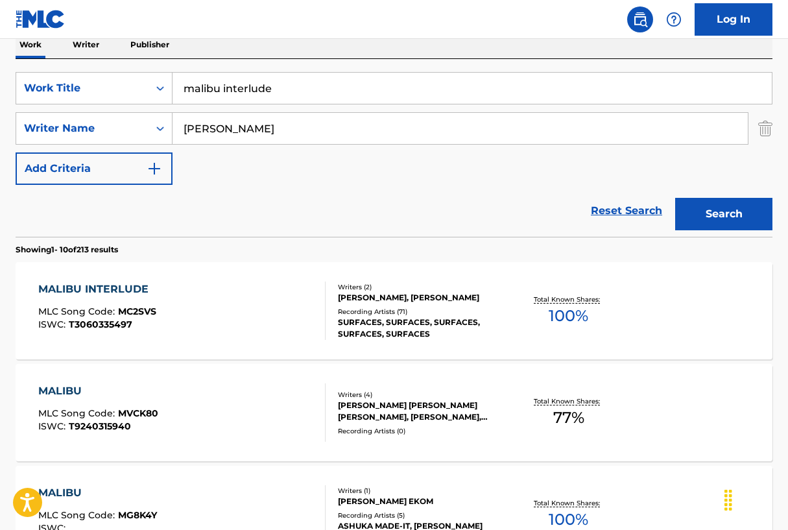
scroll to position [205, 0]
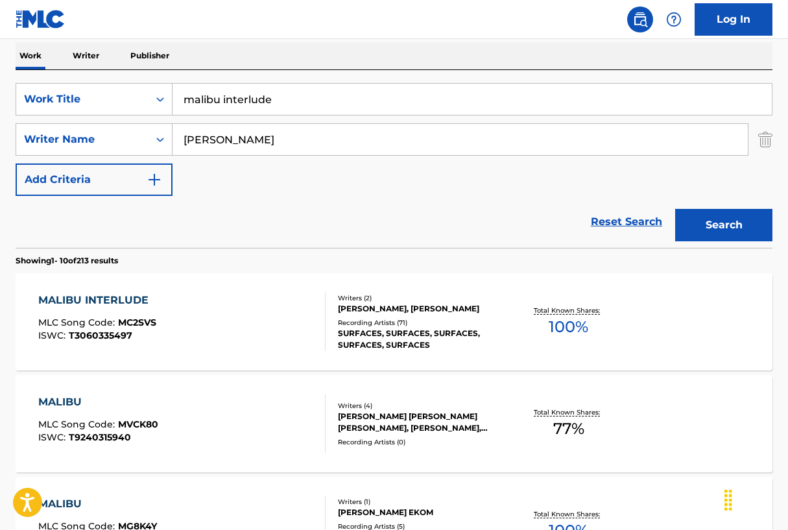
click at [117, 301] on div "MALIBU INTERLUDE" at bounding box center [97, 300] width 118 height 16
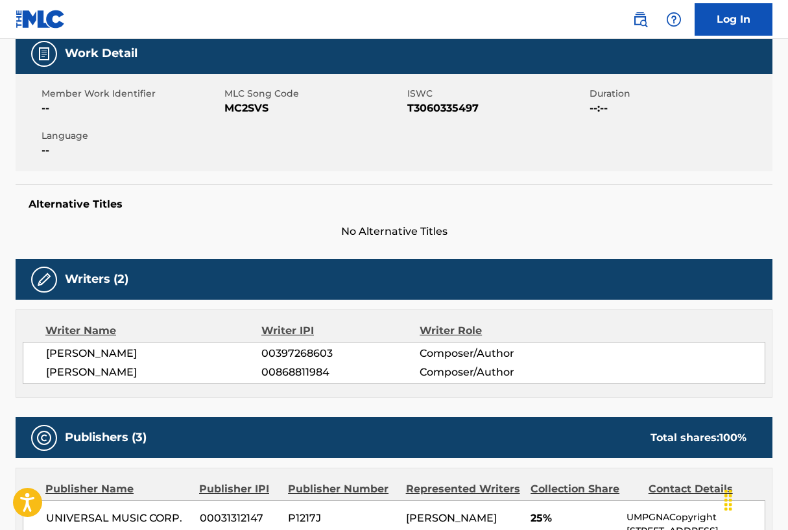
scroll to position [185, 0]
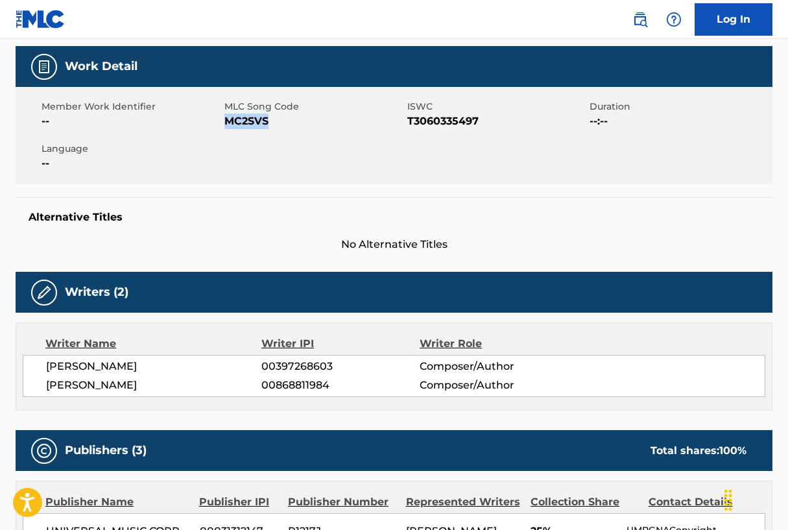
drag, startPoint x: 227, startPoint y: 125, endPoint x: 272, endPoint y: 126, distance: 44.7
click at [272, 126] on span "MC2SVS" at bounding box center [314, 121] width 180 height 16
copy span "MC2SVS"
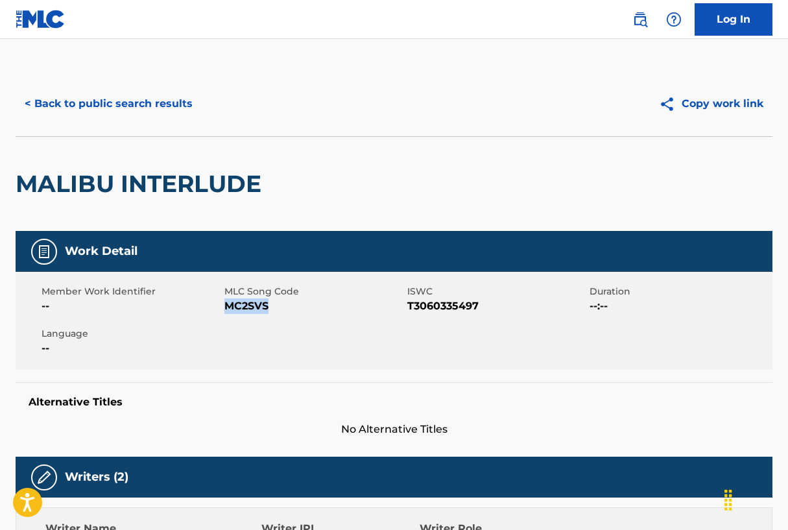
scroll to position [0, 0]
click at [148, 98] on button "< Back to public search results" at bounding box center [109, 104] width 186 height 32
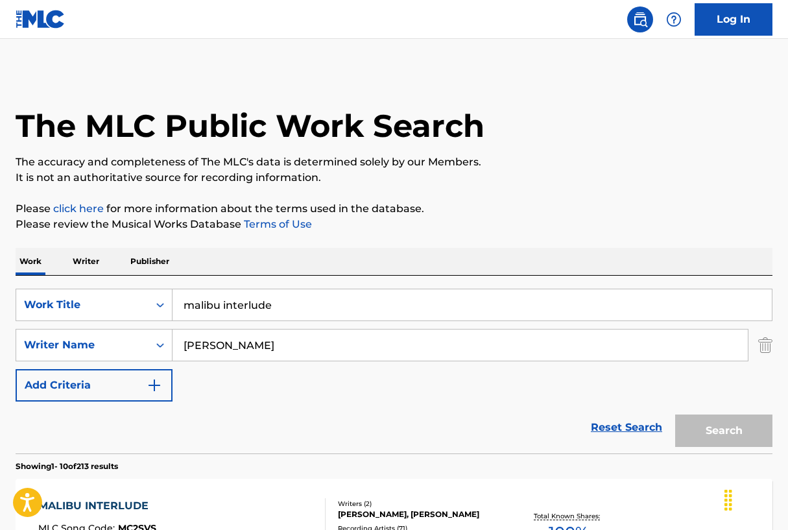
scroll to position [205, 0]
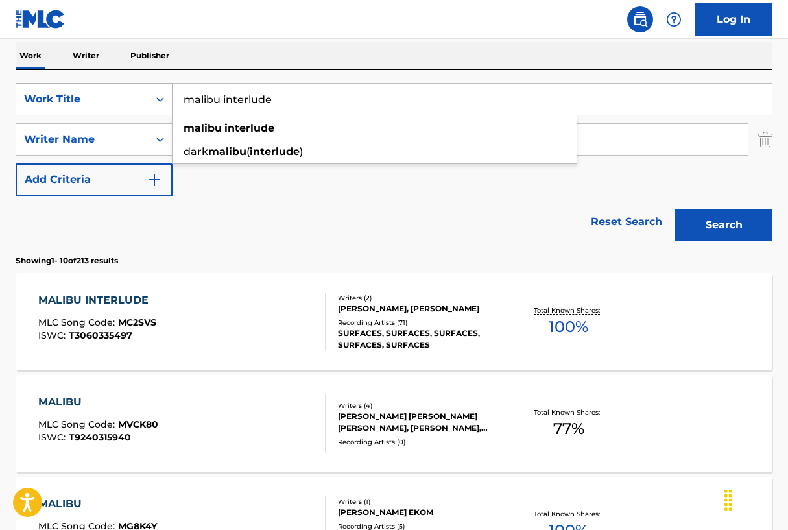
drag, startPoint x: 288, startPoint y: 100, endPoint x: 139, endPoint y: 98, distance: 149.8
click at [139, 98] on div "SearchWithCriteria2d7cd77b-c40c-4cae-baf4-6089a66dd272 Work Title malibu interl…" at bounding box center [394, 99] width 756 height 32
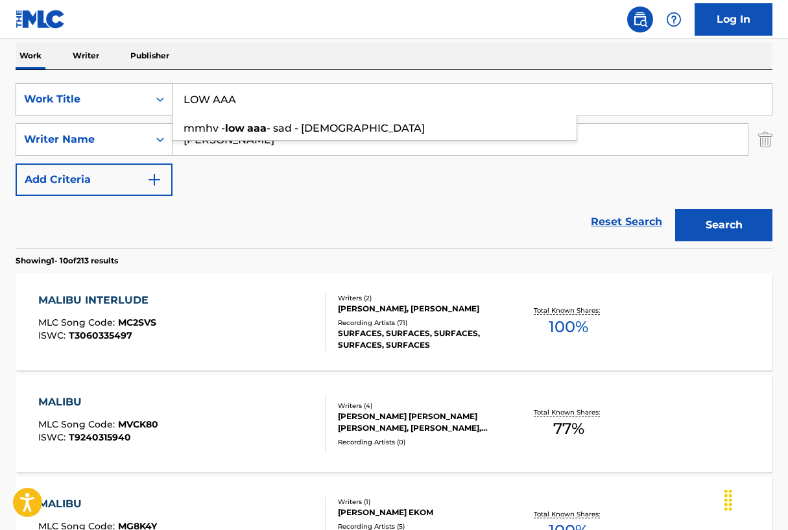
type input "LOW AAA"
click at [723, 225] on button "Search" at bounding box center [723, 225] width 97 height 32
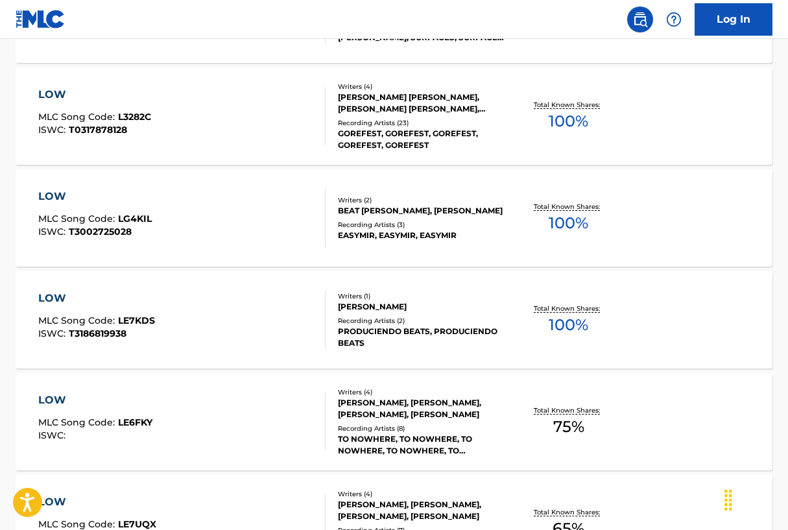
scroll to position [617, 0]
